Goal: Check status: Check status

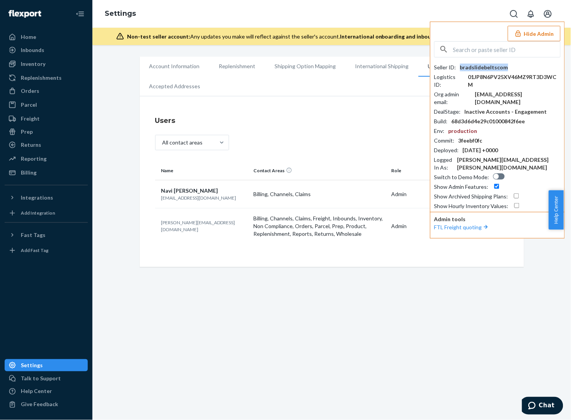
click at [489, 52] on input "text" at bounding box center [506, 49] width 107 height 15
paste input "ghostgolfclubgmailcom"
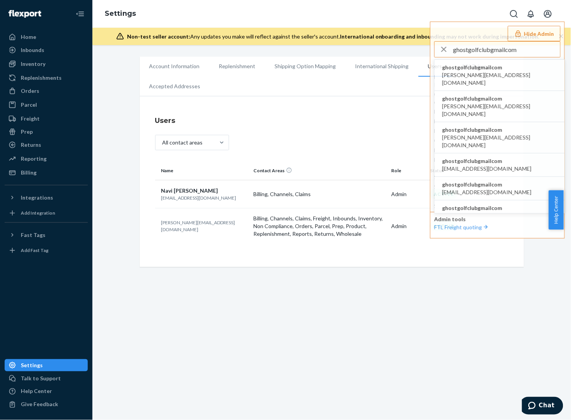
type input "ghostgolfclubgmailcom"
click at [499, 72] on li "ghostgolfclubgmailcom andy@ghostgolf.com" at bounding box center [500, 75] width 130 height 31
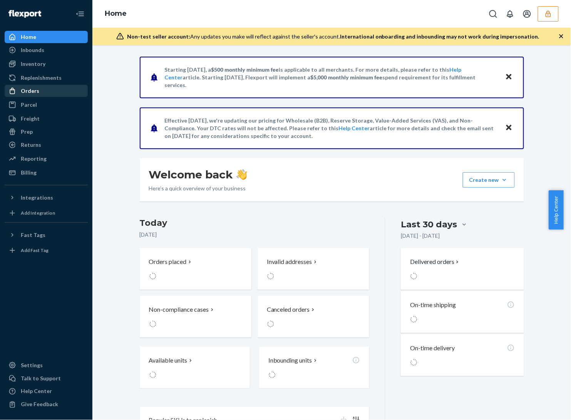
click at [37, 92] on div "Orders" at bounding box center [30, 91] width 18 height 8
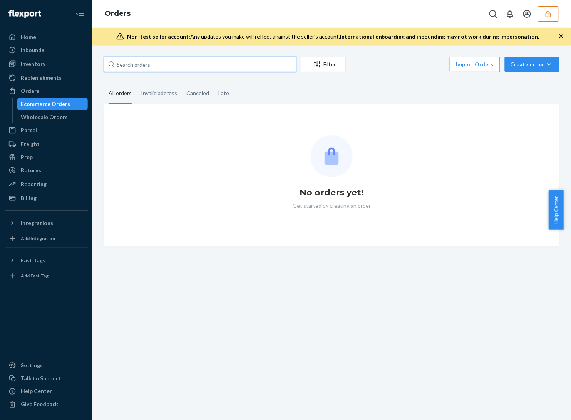
click at [172, 66] on input "text" at bounding box center [200, 64] width 192 height 15
paste input "551065"
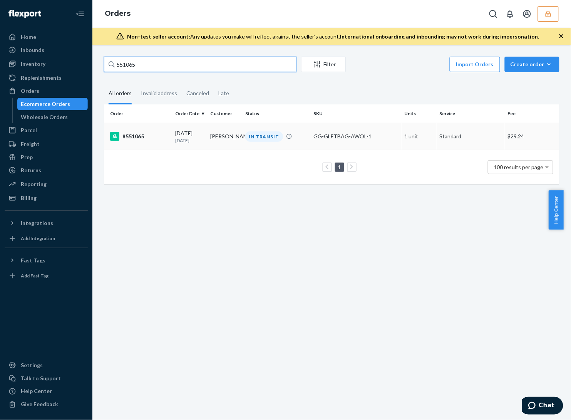
type input "551065"
click at [301, 139] on div "IN TRANSIT" at bounding box center [276, 136] width 65 height 10
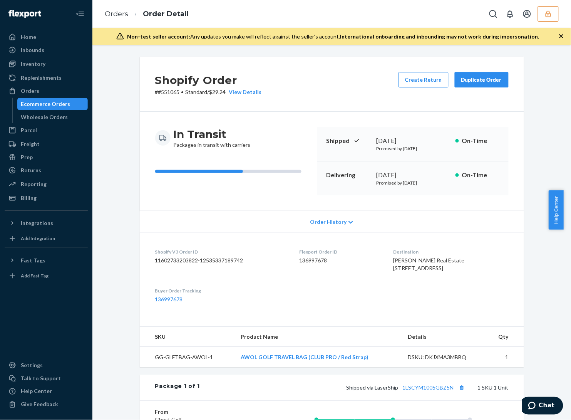
click at [330, 218] on span "Order History" at bounding box center [328, 222] width 37 height 8
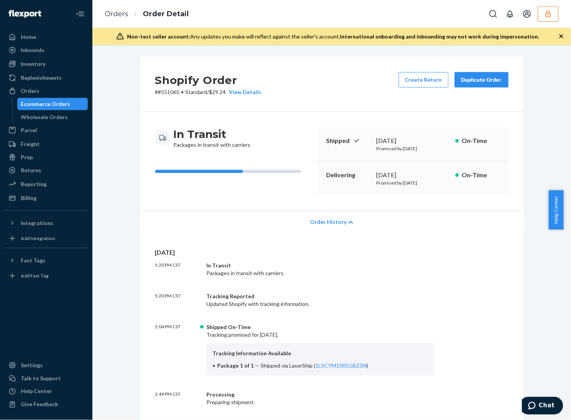
click at [330, 218] on span "Order History" at bounding box center [328, 222] width 37 height 8
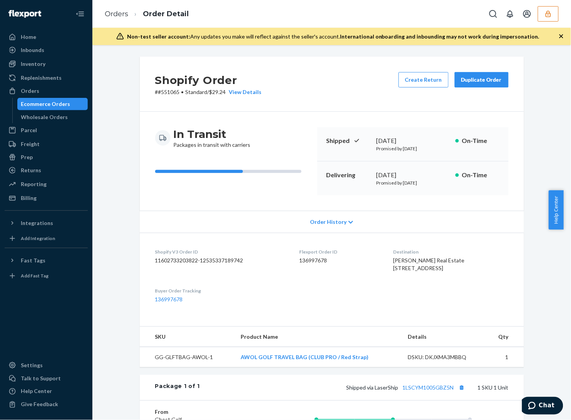
scroll to position [144, 0]
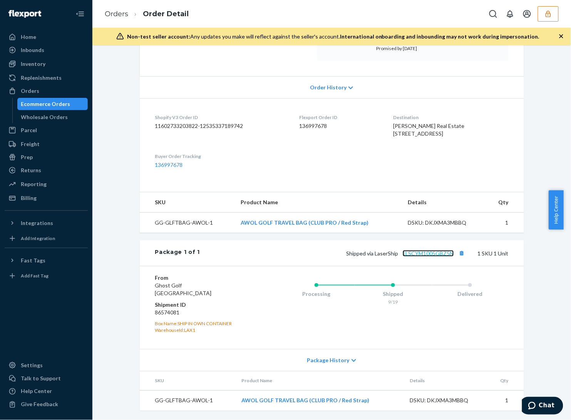
click at [425, 256] on link "1LSCYM1005GBZ5N" at bounding box center [428, 253] width 51 height 7
click at [166, 310] on dd "86574081" at bounding box center [201, 312] width 92 height 8
copy dd "86574081"
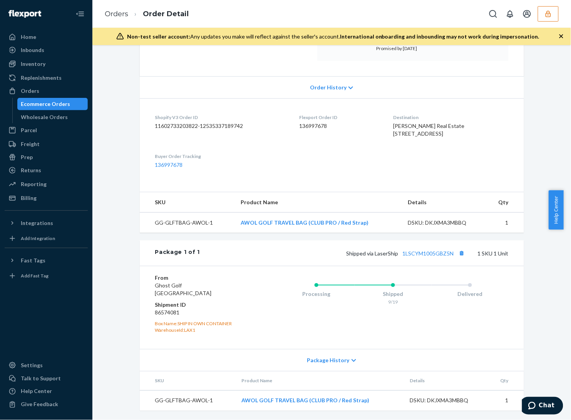
click at [457, 148] on dl "Shopify V3 Order ID 11602733203822-12535337189742 Flexport Order ID 136997678 D…" at bounding box center [332, 141] width 384 height 86
click at [313, 122] on dd "136997678" at bounding box center [340, 126] width 82 height 8
copy dd "136997678"
click at [560, 10] on div "Orders Order Detail" at bounding box center [331, 14] width 478 height 28
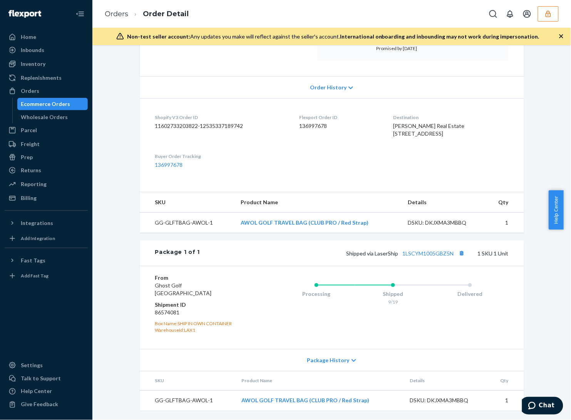
click at [557, 13] on button "button" at bounding box center [548, 13] width 21 height 15
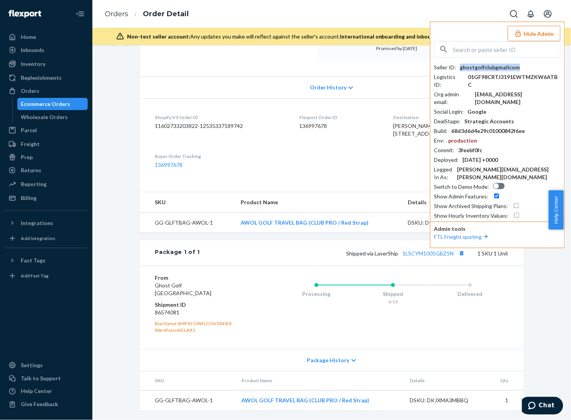
click at [485, 65] on div "ghostgolfclubgmailcom" at bounding box center [490, 68] width 60 height 8
click at [521, 35] on icon "button" at bounding box center [518, 34] width 8 height 8
